Goal: Information Seeking & Learning: Learn about a topic

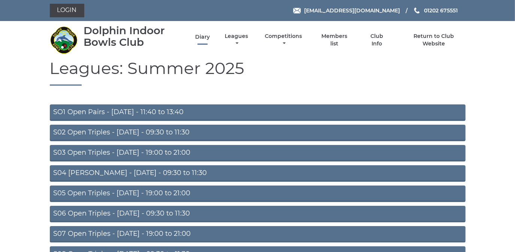
click at [204, 37] on link "Diary" at bounding box center [202, 36] width 15 height 7
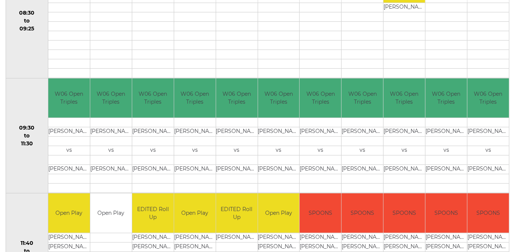
scroll to position [273, 0]
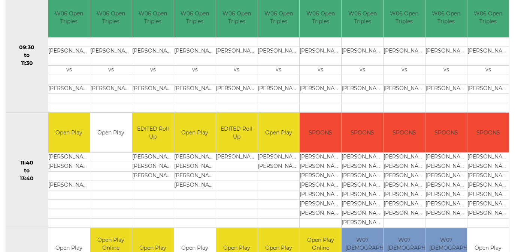
drag, startPoint x: 483, startPoint y: 203, endPoint x: 479, endPoint y: 214, distance: 11.6
click at [479, 214] on tbody "SPOONS Kim LOVELESS Jeremy HANNAM Paul VINING" at bounding box center [489, 170] width 42 height 114
click at [250, 192] on td at bounding box center [237, 194] width 42 height 9
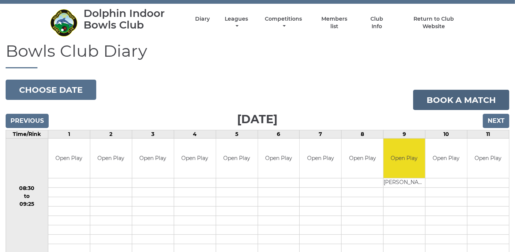
scroll to position [0, 0]
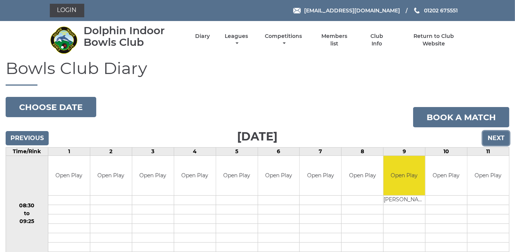
click at [496, 137] on input "Next" at bounding box center [496, 138] width 27 height 14
click at [30, 136] on input "Previous" at bounding box center [27, 138] width 43 height 14
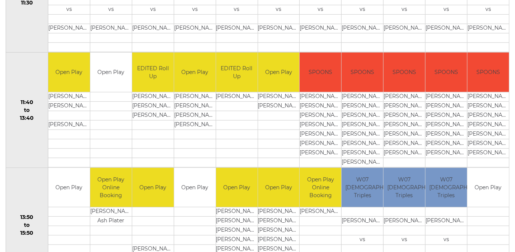
scroll to position [341, 0]
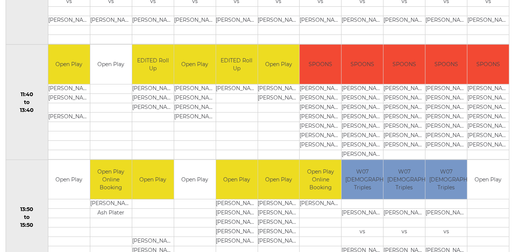
click at [503, 248] on td at bounding box center [489, 250] width 42 height 9
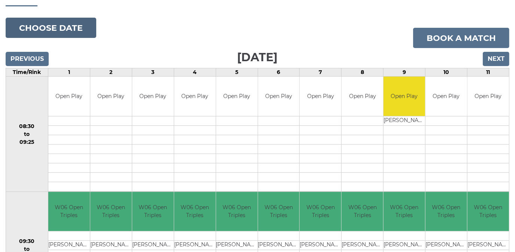
scroll to position [0, 0]
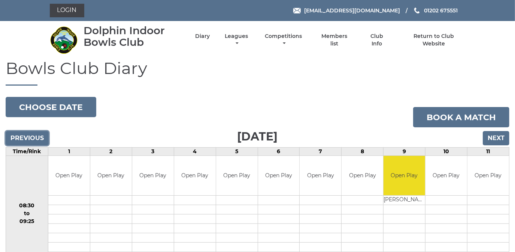
click at [22, 134] on input "Previous" at bounding box center [27, 138] width 43 height 14
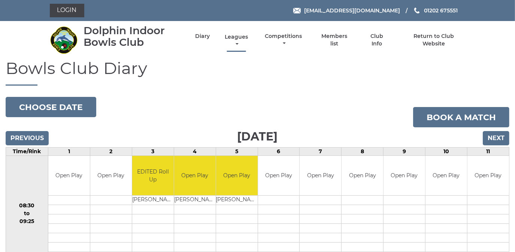
click at [235, 37] on link "Leagues" at bounding box center [236, 40] width 27 height 15
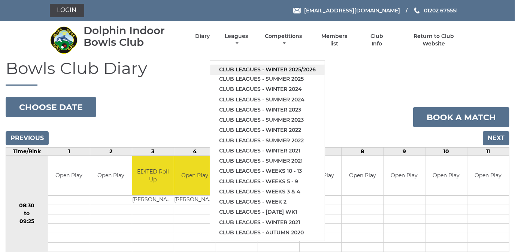
click at [232, 67] on link "Club leagues - Winter 2025/2026" at bounding box center [267, 69] width 115 height 10
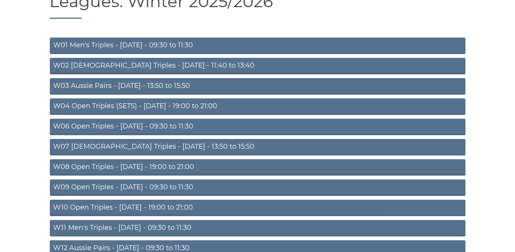
scroll to position [68, 0]
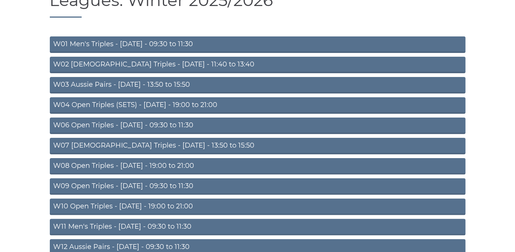
click at [161, 123] on link "W06 Open Triples - [DATE] - 09:30 to 11:30" at bounding box center [258, 125] width 416 height 16
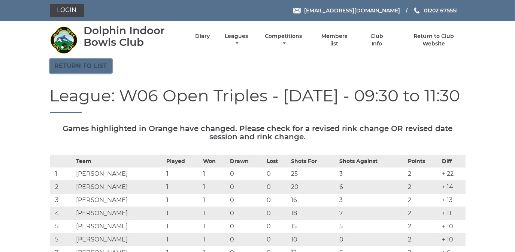
click at [90, 65] on link "Return to list" at bounding box center [81, 66] width 62 height 14
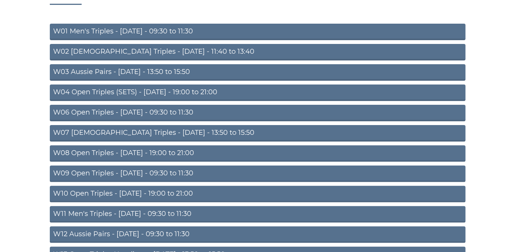
scroll to position [102, 0]
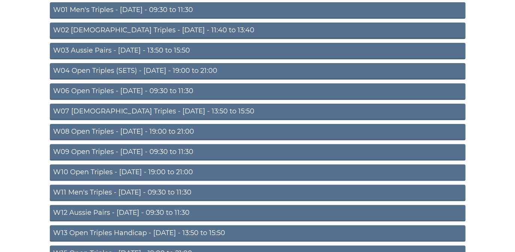
click at [159, 128] on link "W08 Open Triples - Tuesday - 19:00 to 21:00" at bounding box center [258, 132] width 416 height 16
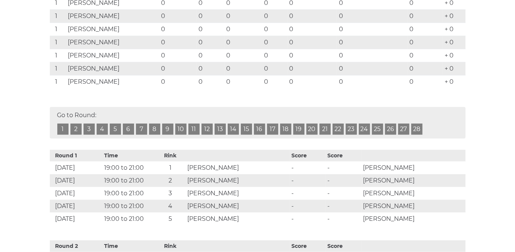
scroll to position [238, 0]
